Goal: Information Seeking & Learning: Learn about a topic

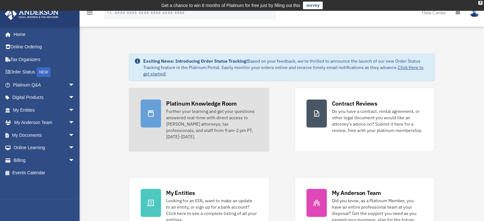
click at [194, 112] on div "Further your learning and get your questions answered real-time with direct acc…" at bounding box center [211, 124] width 91 height 32
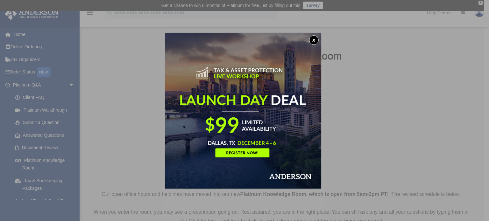
click at [318, 36] on button "x" at bounding box center [314, 40] width 10 height 10
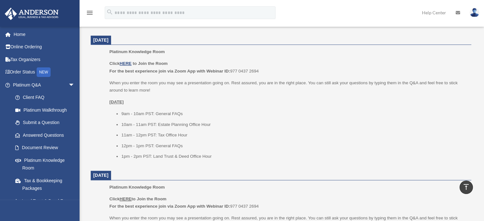
scroll to position [262, 0]
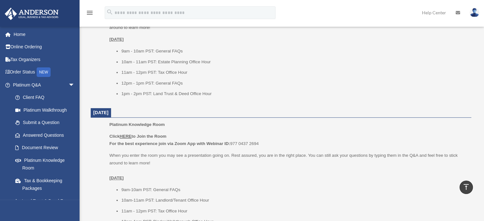
click at [153, 151] on div "Click HERE to Join the Room For the best experience join via Zoom App with Webi…" at bounding box center [288, 185] width 357 height 104
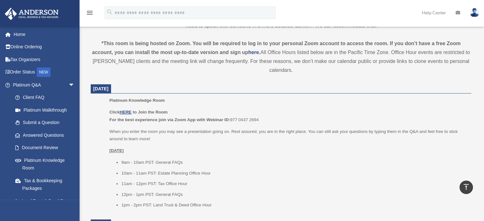
scroll to position [191, 0]
